Goal: Check status: Check status

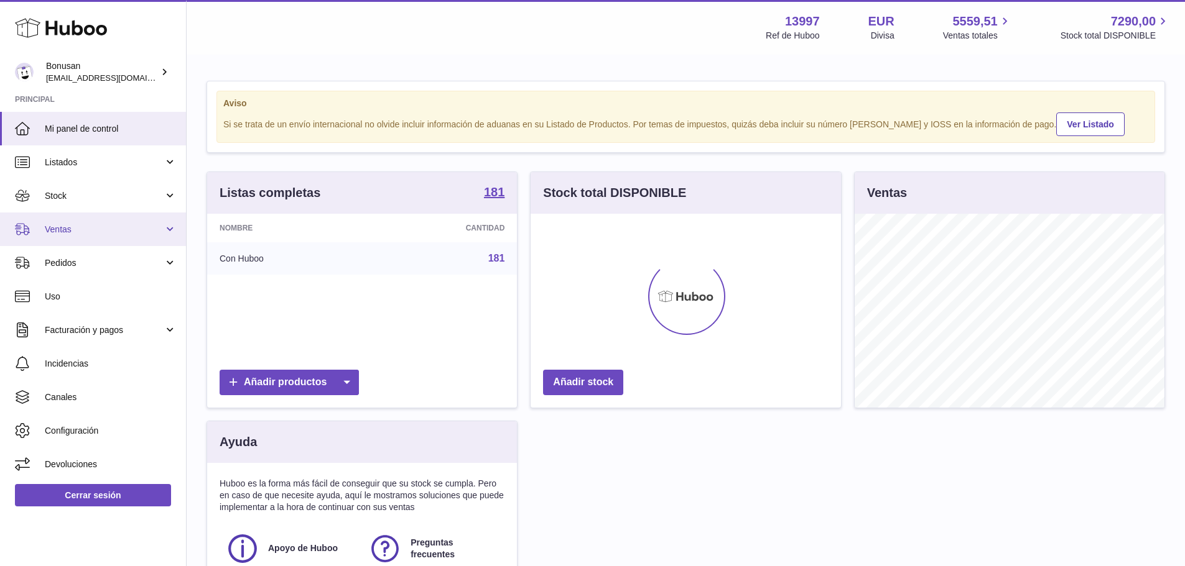
scroll to position [194, 310]
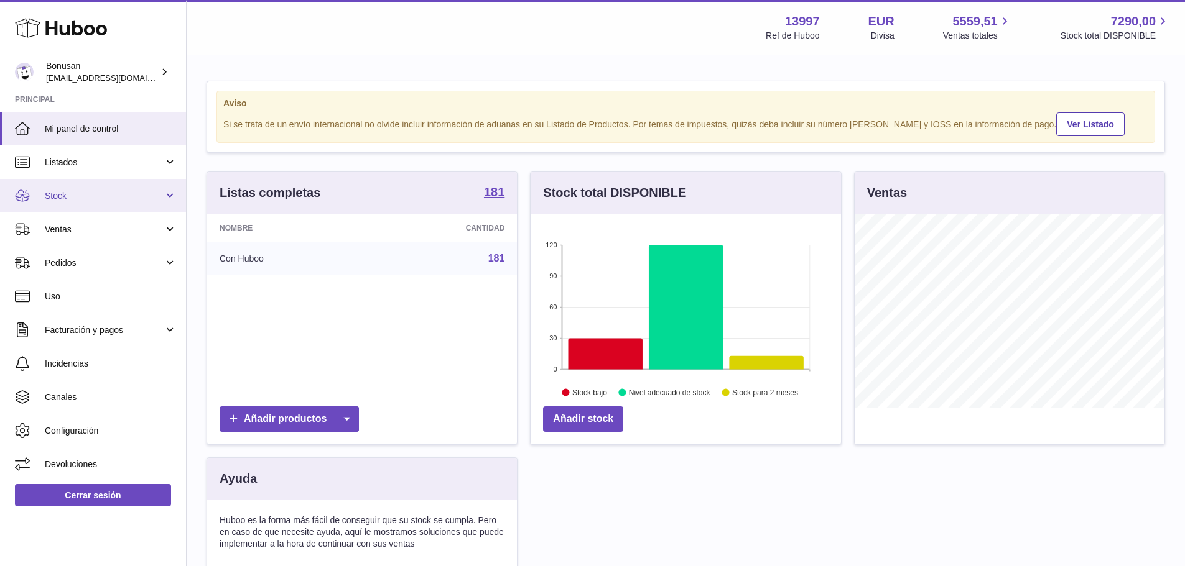
click at [170, 195] on link "Stock" at bounding box center [93, 196] width 186 height 34
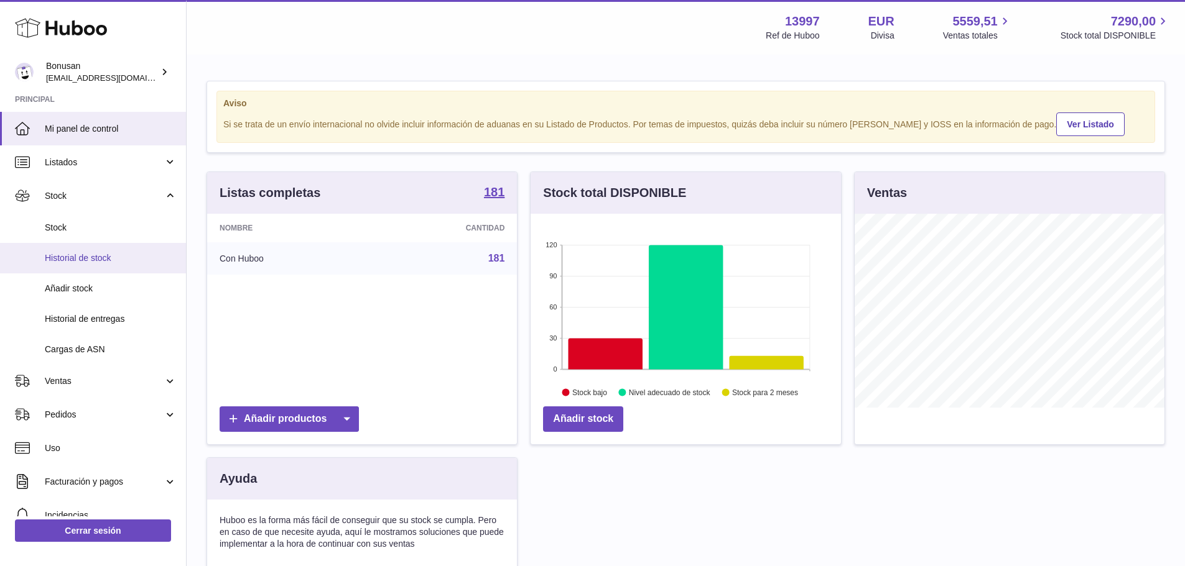
click at [85, 256] on span "Historial de stock" at bounding box center [111, 258] width 132 height 12
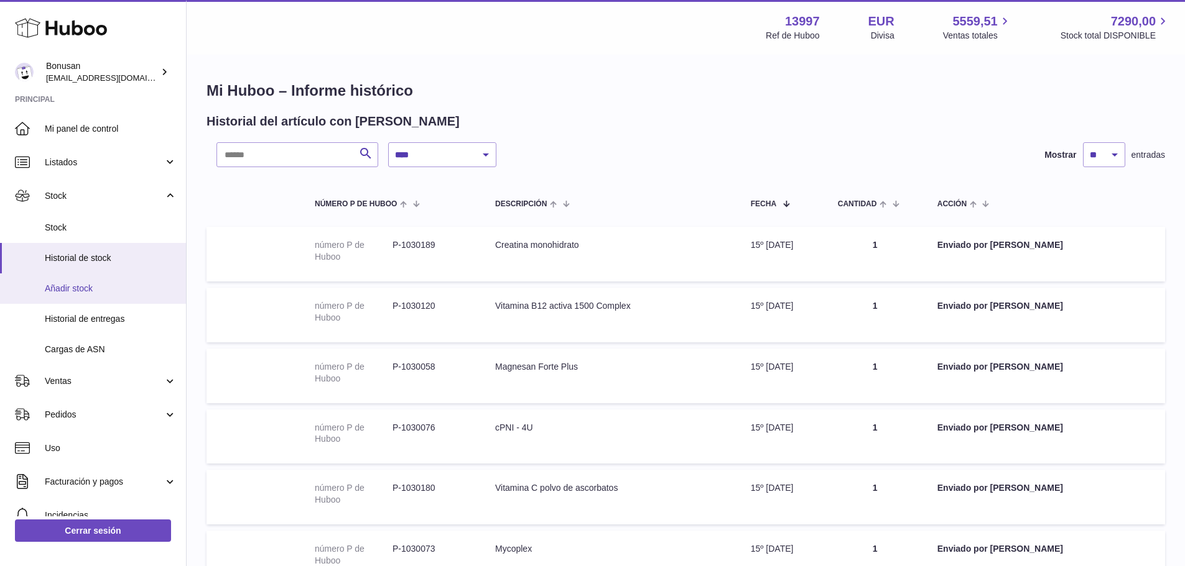
click at [81, 289] on span "Añadir stock" at bounding box center [111, 289] width 132 height 12
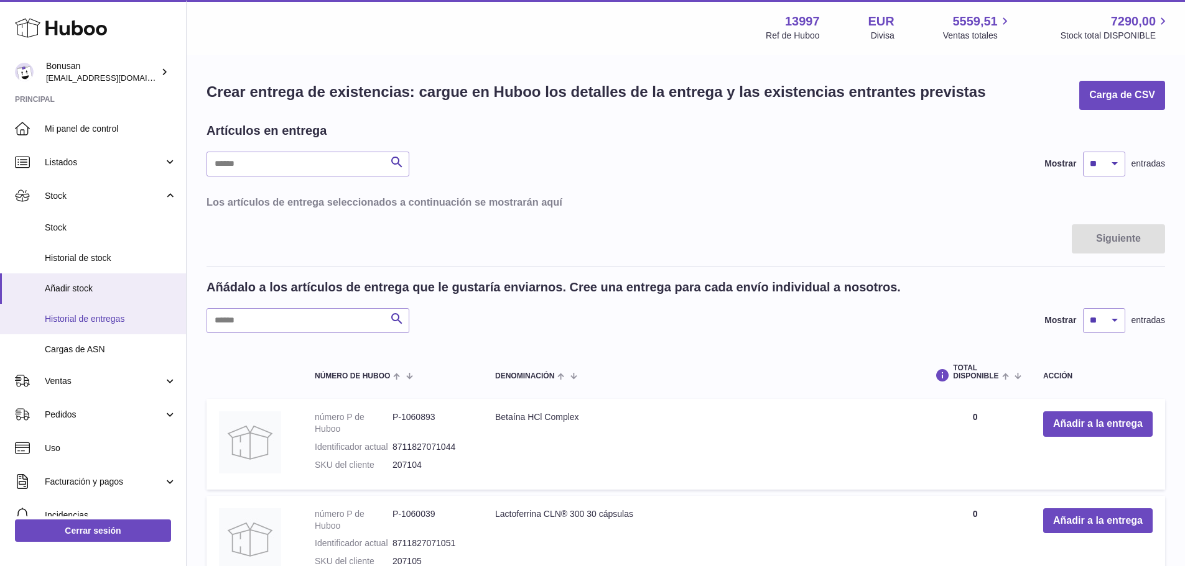
click at [85, 317] on span "Historial de entregas" at bounding box center [111, 319] width 132 height 12
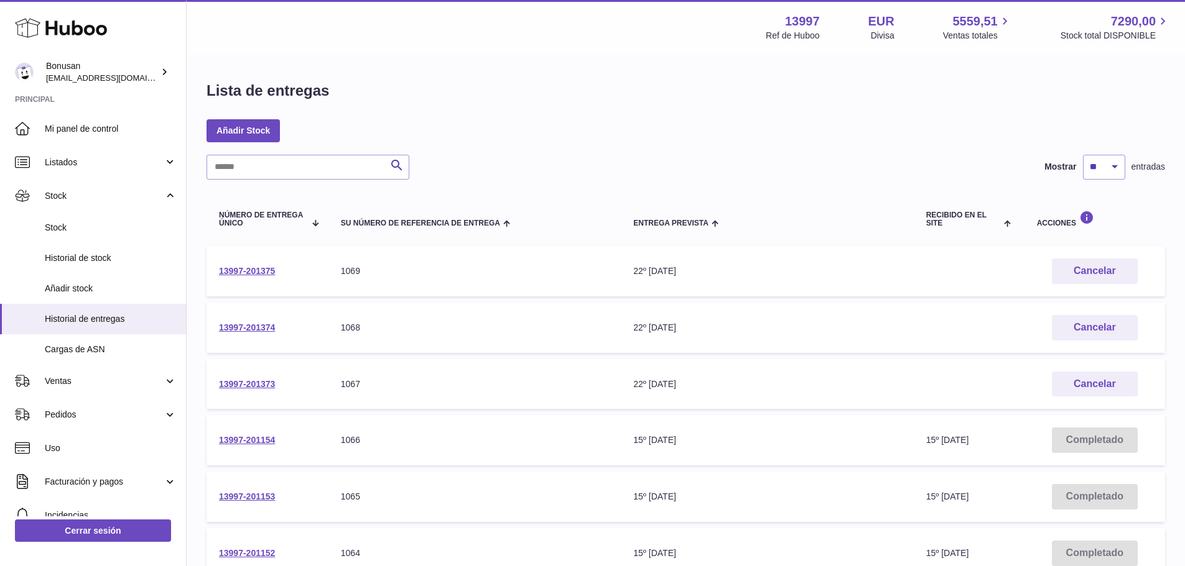
scroll to position [124, 0]
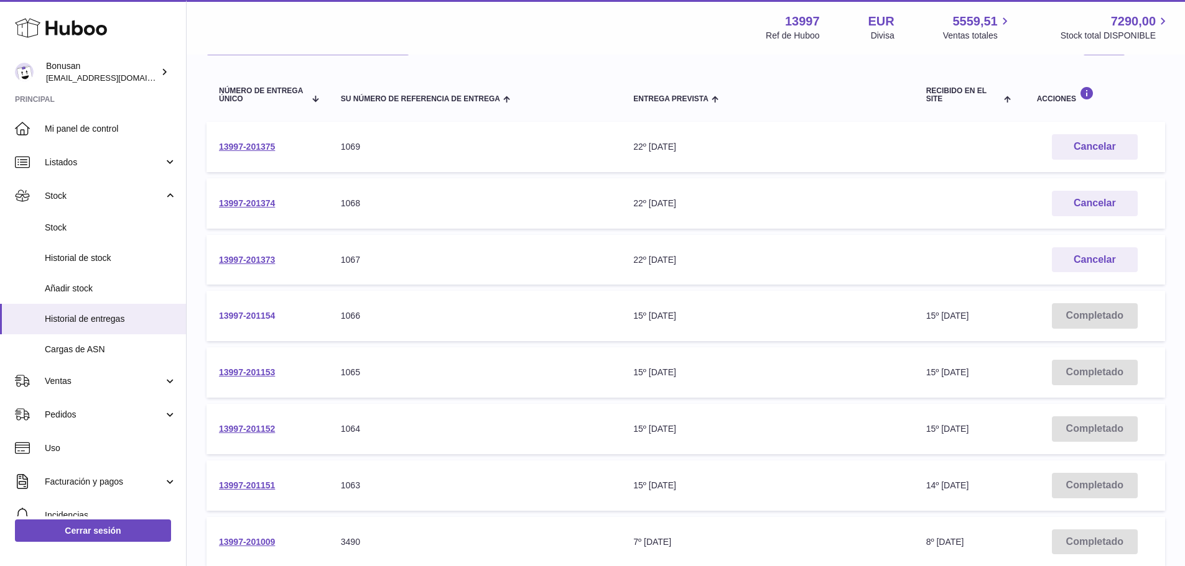
click at [242, 316] on link "13997-201154" at bounding box center [247, 316] width 56 height 10
click at [255, 373] on link "13997-201153" at bounding box center [247, 372] width 56 height 10
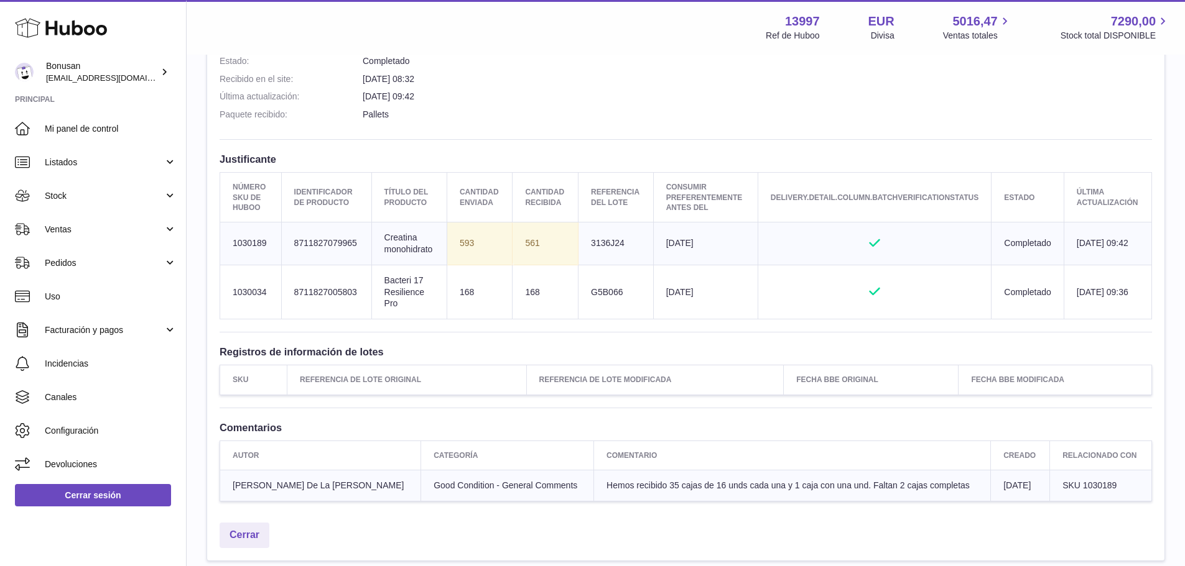
scroll to position [465, 0]
